Goal: Task Accomplishment & Management: Manage account settings

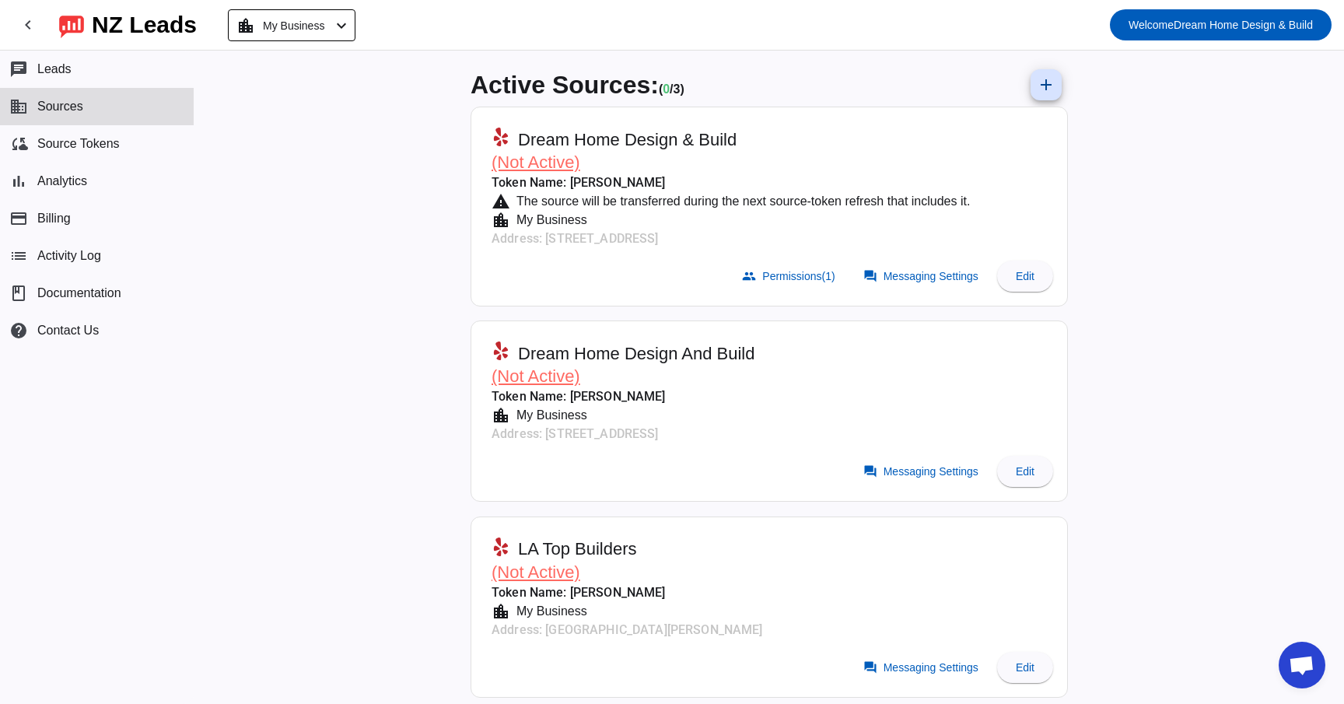
click at [519, 154] on span "(Not Active)" at bounding box center [535, 161] width 89 height 19
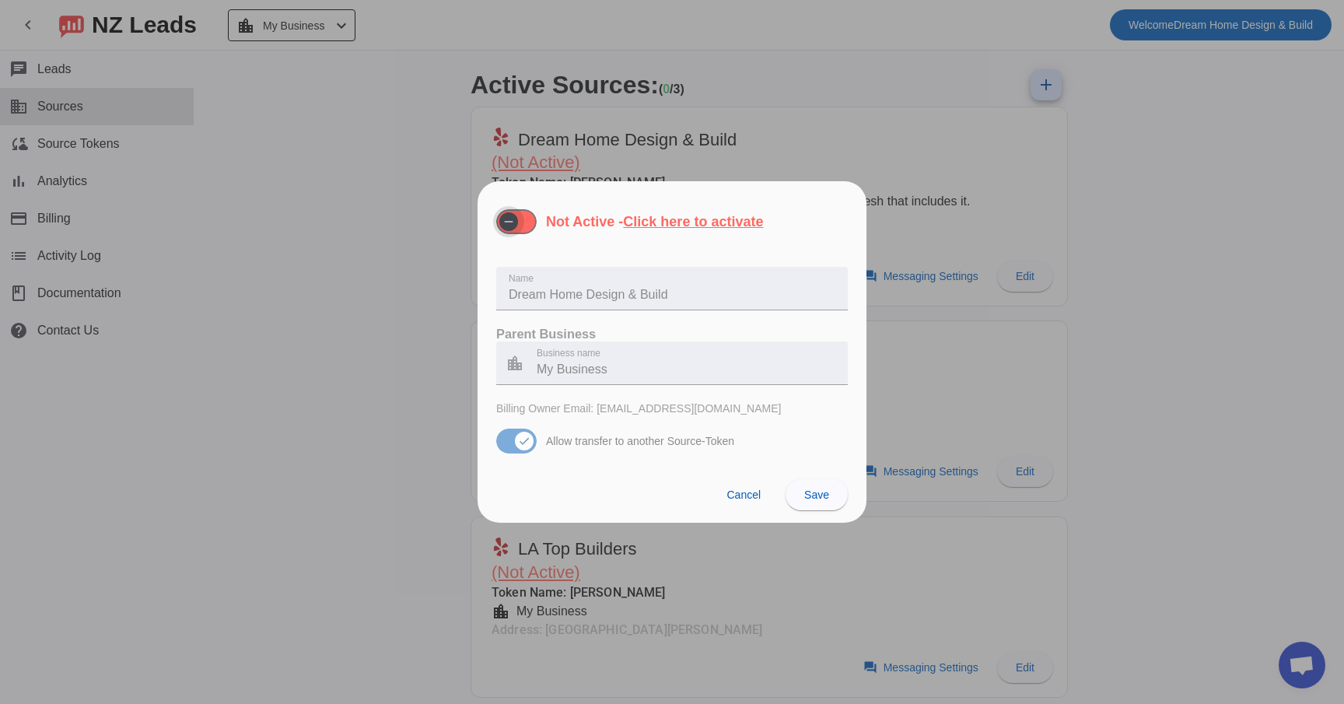
click at [516, 218] on span "button" at bounding box center [508, 221] width 19 height 19
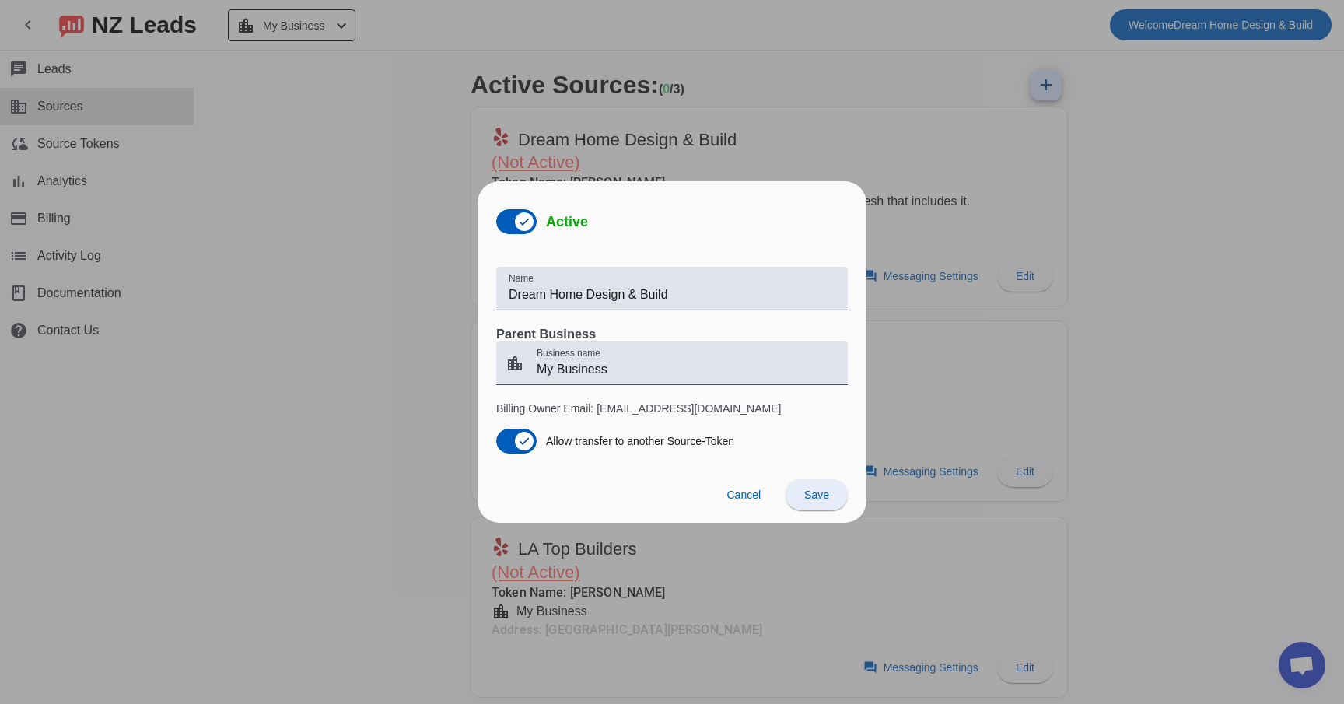
click at [836, 499] on span at bounding box center [816, 494] width 62 height 37
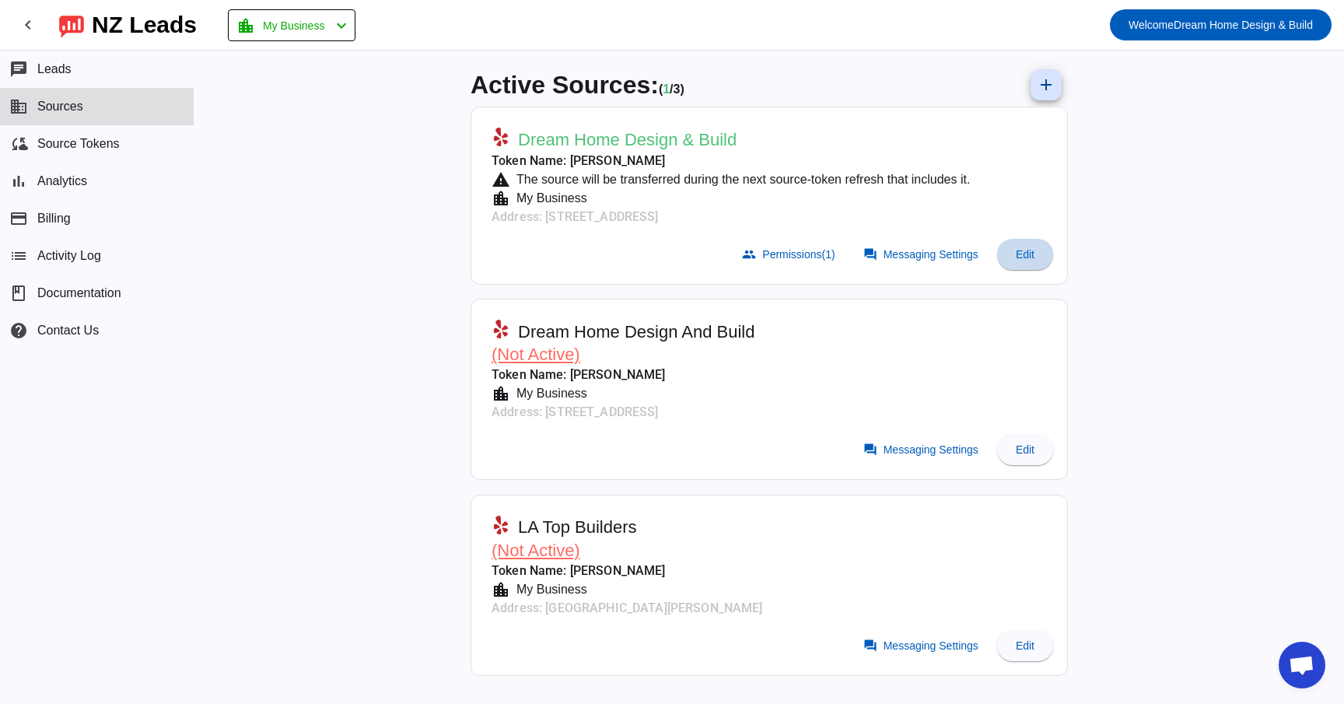
click at [1026, 260] on button "Edit" at bounding box center [1025, 254] width 56 height 31
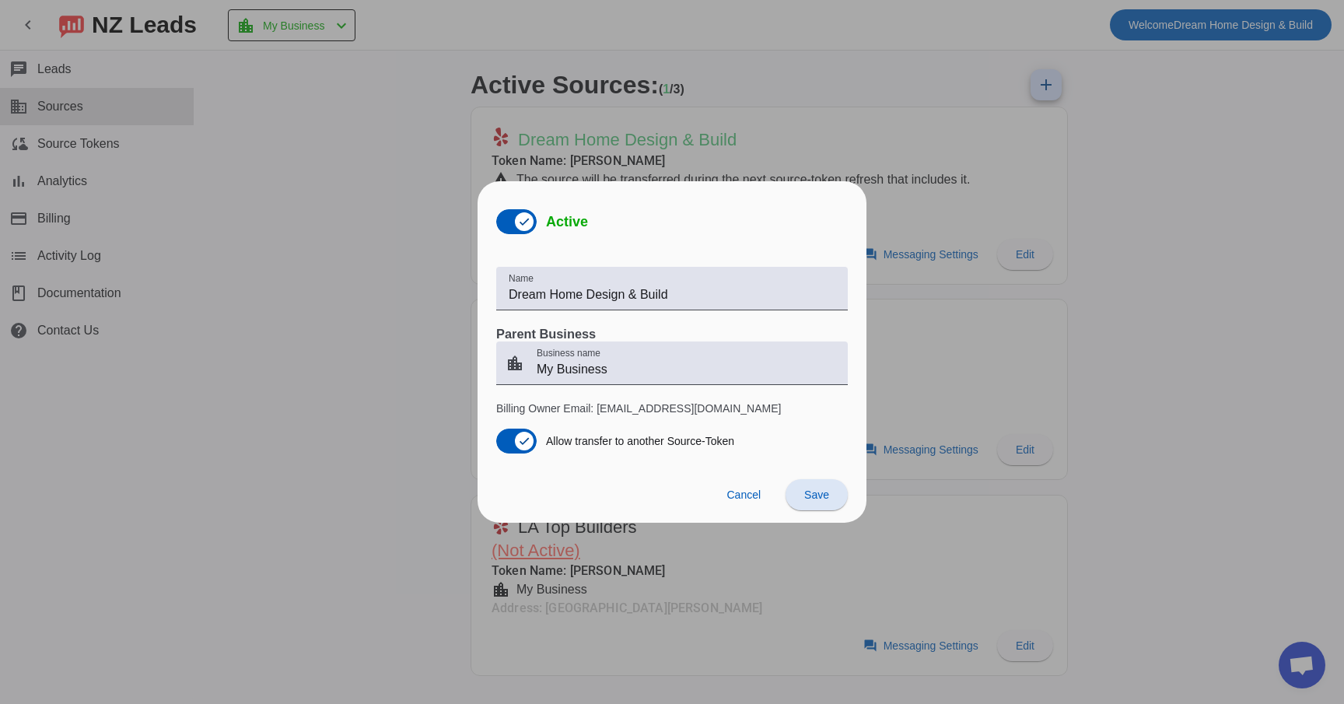
click at [753, 495] on span "Cancel" at bounding box center [743, 494] width 34 height 12
